Goal: Navigation & Orientation: Find specific page/section

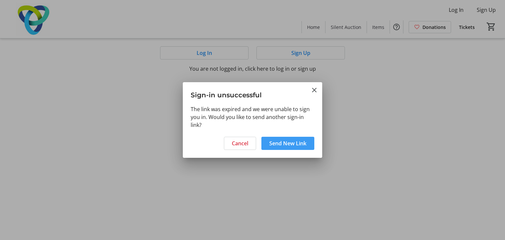
click at [301, 139] on span at bounding box center [287, 143] width 53 height 16
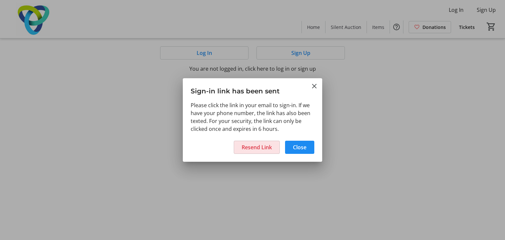
click at [253, 145] on span "Resend Link" at bounding box center [257, 147] width 30 height 8
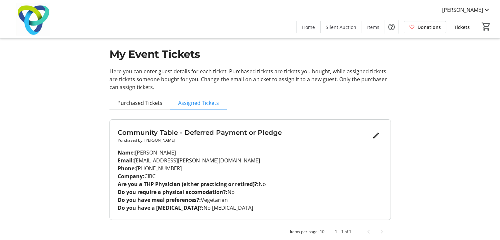
scroll to position [14, 0]
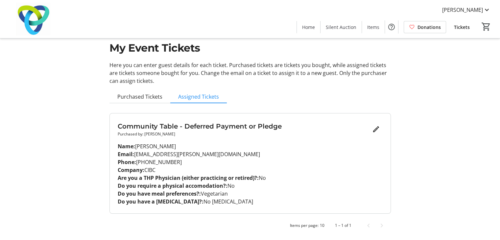
click at [321, 101] on div "My Event Tickets Here you can enter guest details for each ticket. Purchased ti…" at bounding box center [250, 113] width 289 height 254
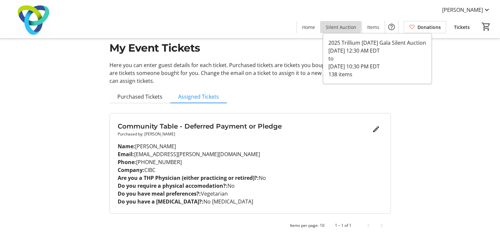
click at [338, 26] on span "Silent Auction" at bounding box center [341, 27] width 31 height 7
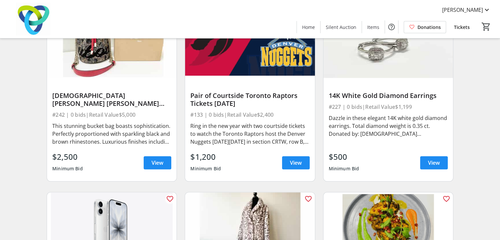
scroll to position [197, 0]
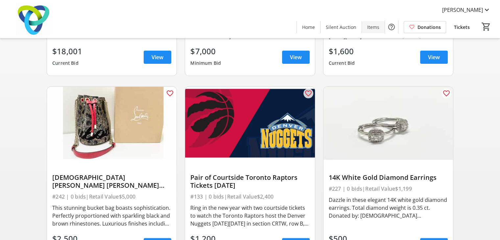
click at [371, 29] on span "Items" at bounding box center [373, 27] width 12 height 7
